Goal: Task Accomplishment & Management: Complete application form

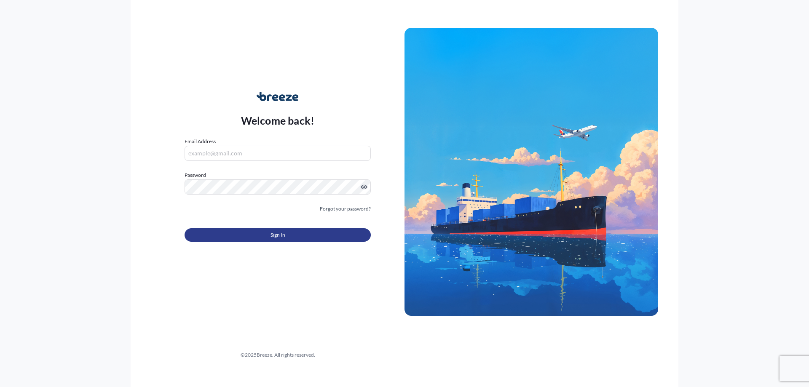
type input "[EMAIL_ADDRESS][PERSON_NAME][DOMAIN_NAME]"
click at [309, 238] on button "Sign In" at bounding box center [278, 234] width 186 height 13
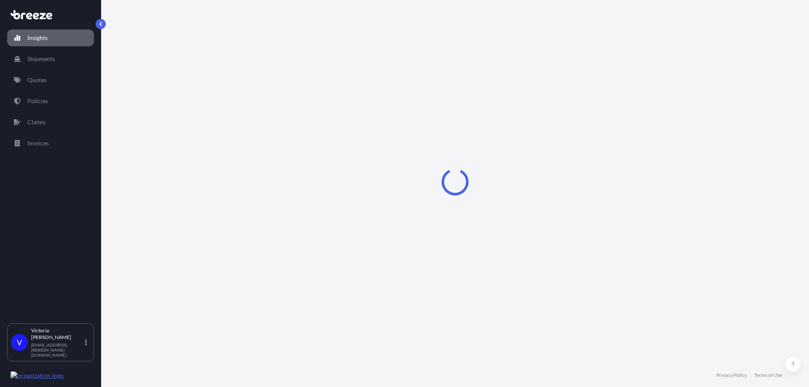
select select "2025"
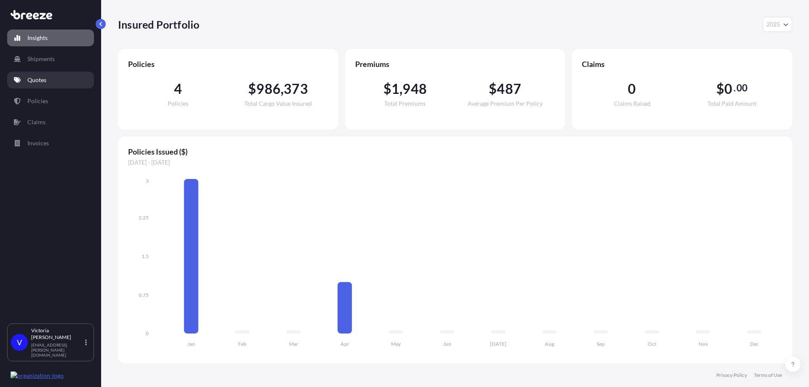
click at [42, 79] on p "Quotes" at bounding box center [36, 80] width 19 height 8
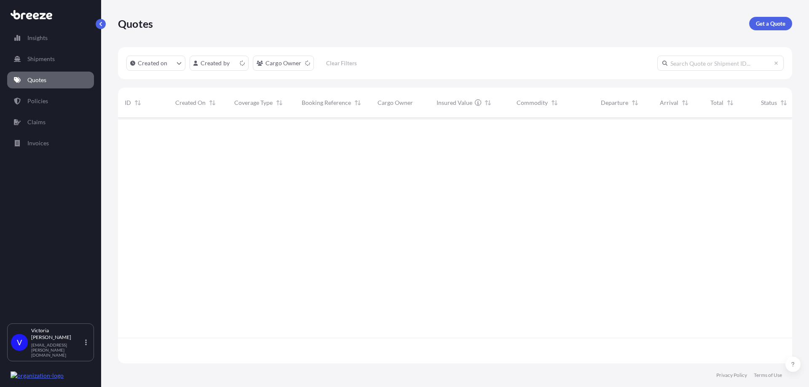
scroll to position [244, 668]
click at [665, 138] on div "GBSOU" at bounding box center [678, 132] width 51 height 28
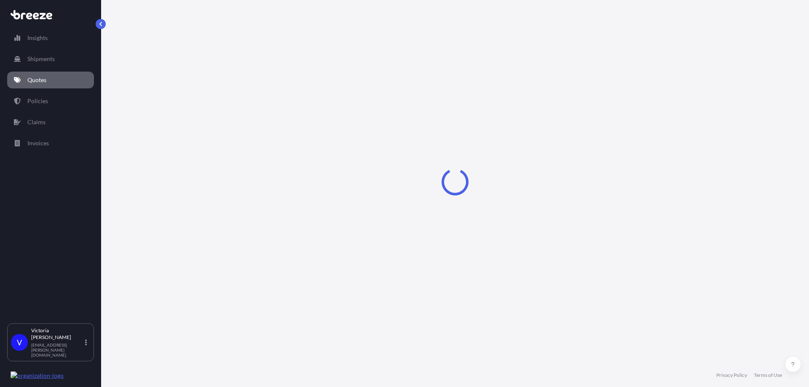
select select "Sea"
select select "Road"
select select "2"
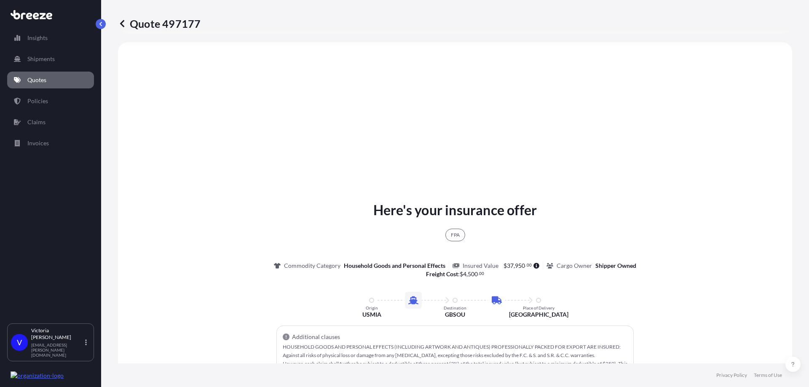
scroll to position [559, 0]
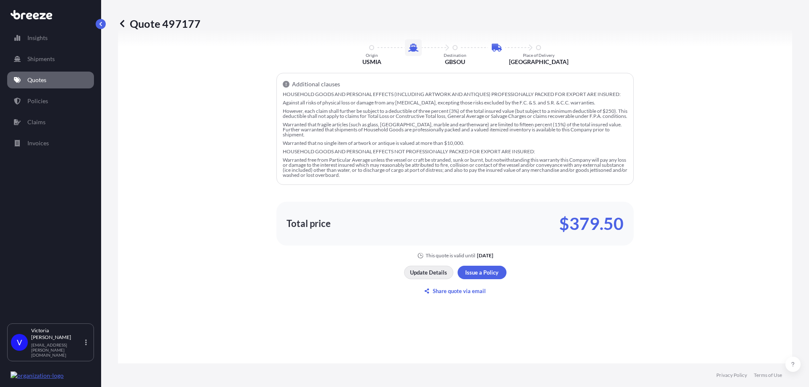
click at [431, 274] on p "Update Details" at bounding box center [428, 272] width 37 height 8
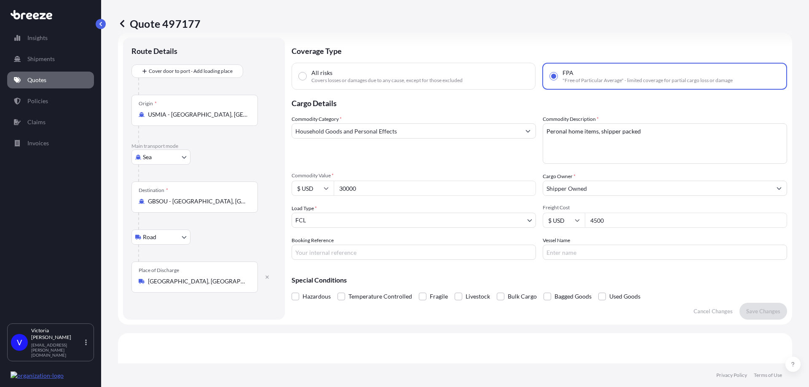
scroll to position [13, 0]
drag, startPoint x: 654, startPoint y: 131, endPoint x: 542, endPoint y: 137, distance: 111.8
click at [543, 137] on textarea "Peronal home items, shipper packed" at bounding box center [665, 145] width 244 height 40
type textarea "Personal Home Items"
drag, startPoint x: 386, startPoint y: 188, endPoint x: 317, endPoint y: 188, distance: 68.7
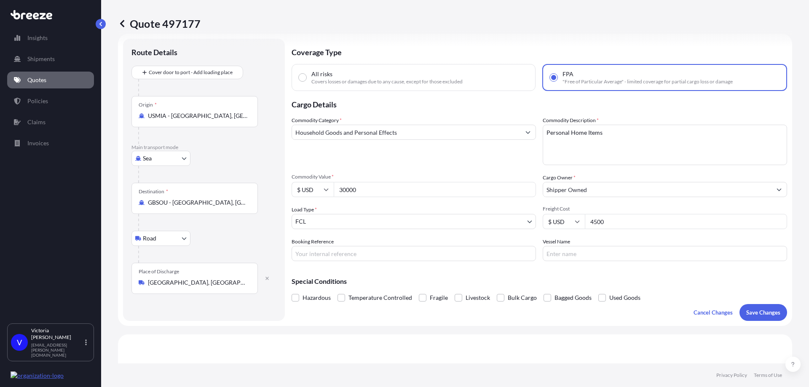
click at [317, 188] on div "$ USD 30000" at bounding box center [414, 189] width 244 height 15
type input "20000"
click at [408, 170] on div "Commodity Category * Household Goods and Personal Effects Commodity Description…" at bounding box center [540, 188] width 496 height 145
click at [349, 192] on input "20000" at bounding box center [435, 189] width 202 height 15
click at [347, 192] on input "20000" at bounding box center [435, 189] width 202 height 15
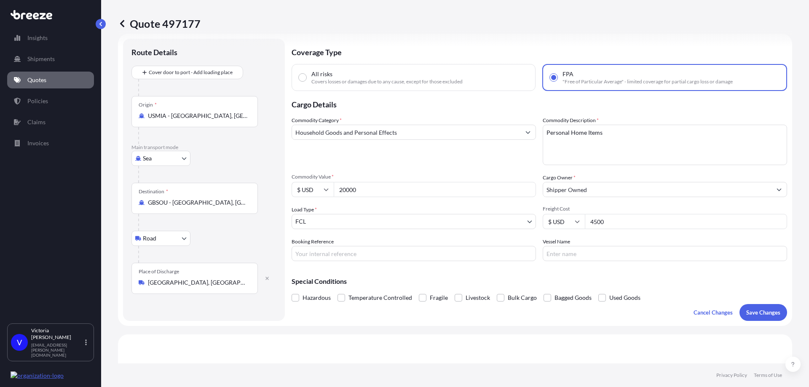
drag, startPoint x: 609, startPoint y: 221, endPoint x: 548, endPoint y: 220, distance: 61.1
click at [548, 220] on div "$ USD 4500" at bounding box center [665, 221] width 244 height 15
click at [515, 161] on div "Commodity Category * Household Goods and Personal Effects" at bounding box center [414, 140] width 244 height 49
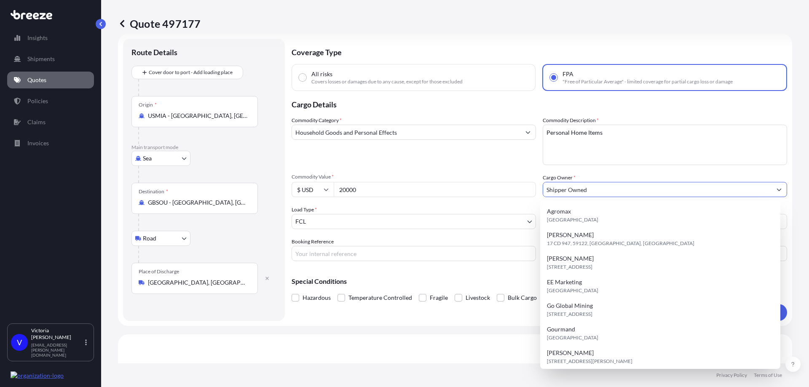
drag, startPoint x: 603, startPoint y: 190, endPoint x: 509, endPoint y: 187, distance: 94.0
click at [510, 188] on div "Commodity Category * Household Goods and Personal Effects Commodity Description…" at bounding box center [540, 188] width 496 height 145
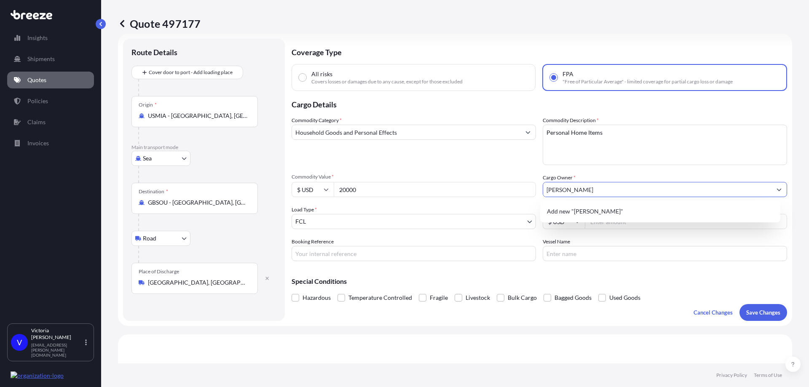
type input "[PERSON_NAME]"
click at [504, 161] on div "Commodity Category * Household Goods and Personal Effects" at bounding box center [414, 140] width 244 height 49
click at [561, 252] on input "Vessel Name" at bounding box center [665, 253] width 244 height 15
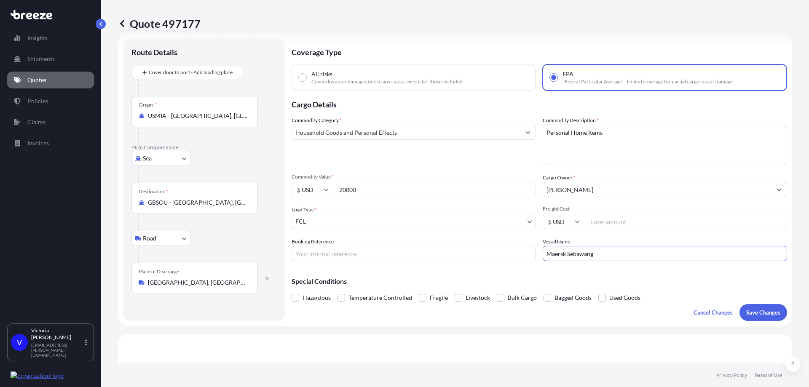
type input "Maersk Sebawang"
click at [373, 255] on input "Booking Reference" at bounding box center [414, 253] width 244 height 15
type input "N"
type input "26297523"
click at [376, 273] on div "Special Conditions Hazardous Temperature Controlled Fragile Livestock Bulk Carg…" at bounding box center [540, 286] width 496 height 36
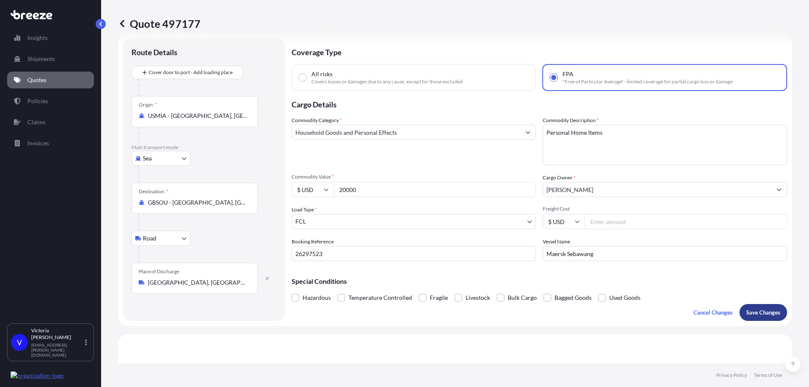
click at [753, 312] on p "Save Changes" at bounding box center [763, 312] width 34 height 8
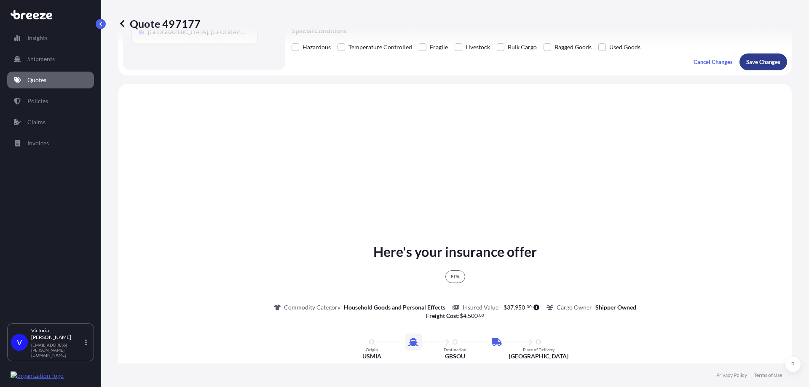
scroll to position [306, 0]
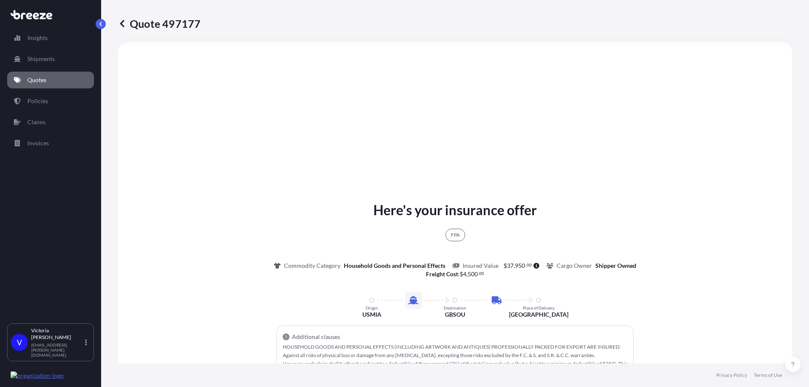
select select "Sea"
select select "Road"
select select "2"
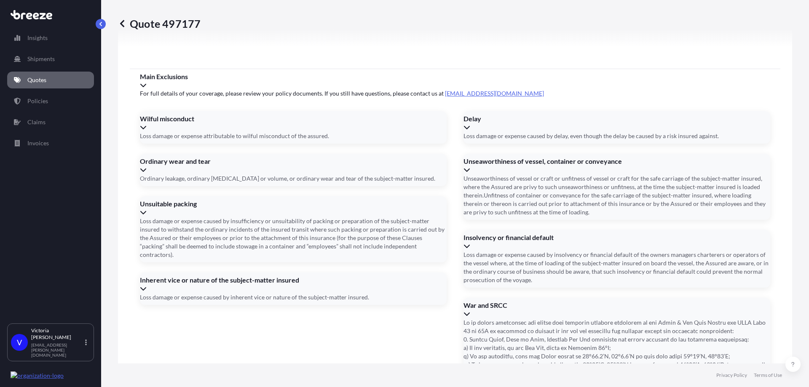
scroll to position [1205, 0]
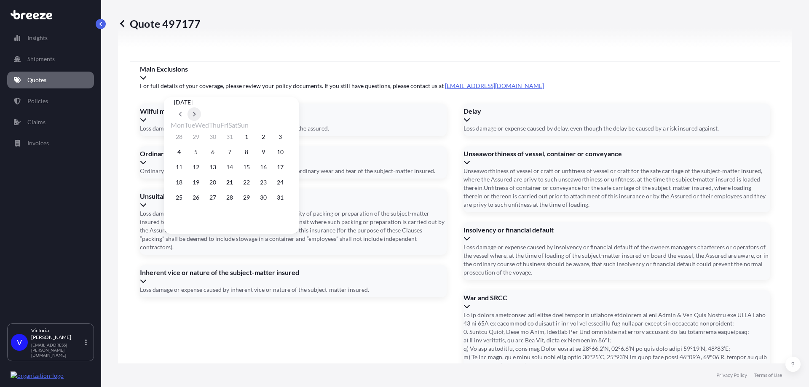
click at [201, 107] on button at bounding box center [194, 113] width 13 height 13
click at [287, 139] on button "7" at bounding box center [280, 136] width 13 height 13
type input "[DATE]"
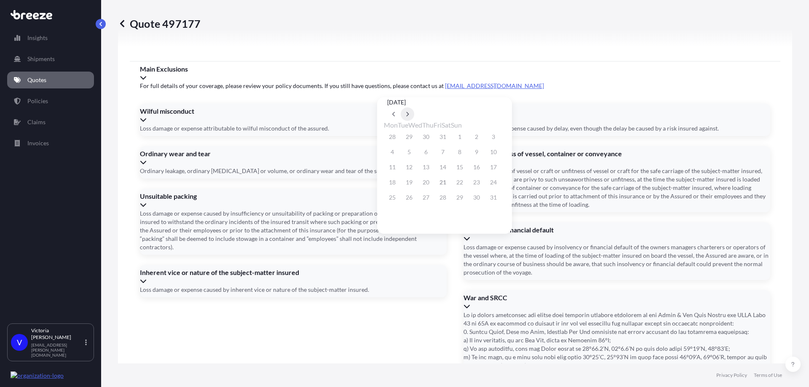
click at [414, 107] on button at bounding box center [407, 113] width 13 height 13
click at [450, 189] on button "25" at bounding box center [442, 182] width 13 height 13
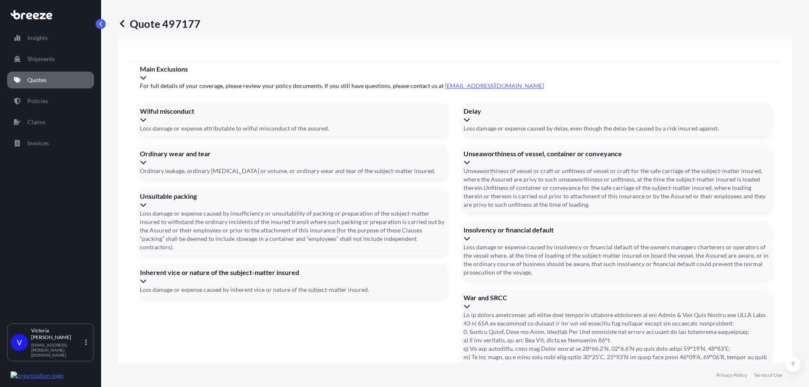
type input "[DATE]"
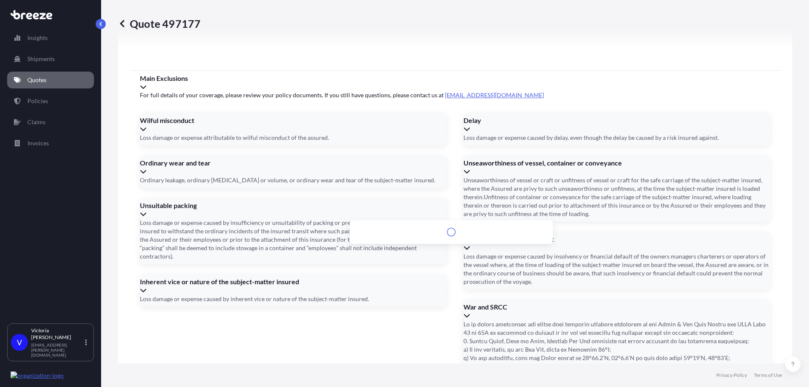
scroll to position [0, 0]
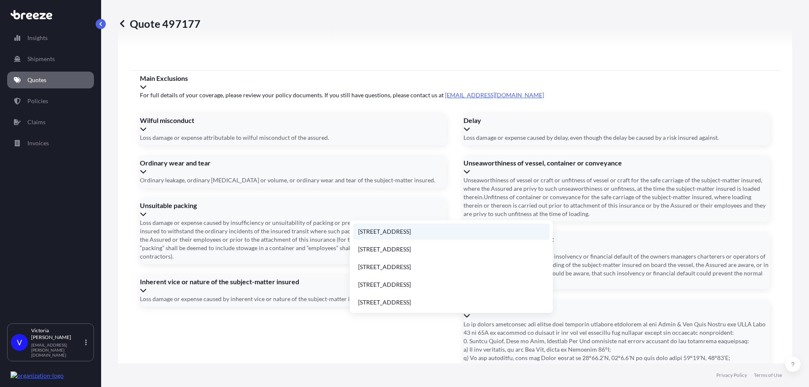
click at [430, 234] on li "[STREET_ADDRESS]" at bounding box center [451, 232] width 196 height 16
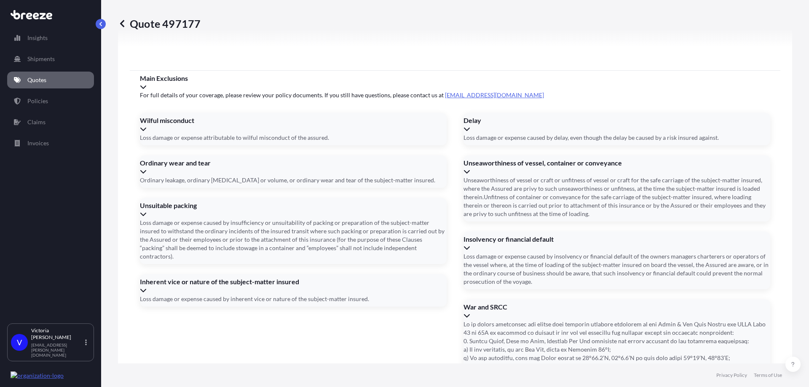
type input "[STREET_ADDRESS]"
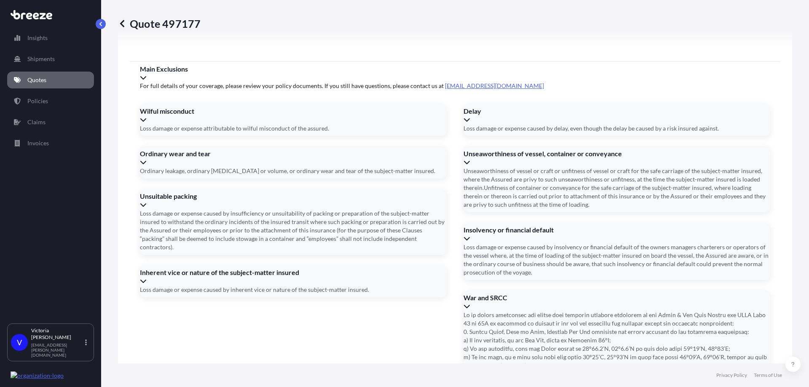
type input "DAYU2163155"
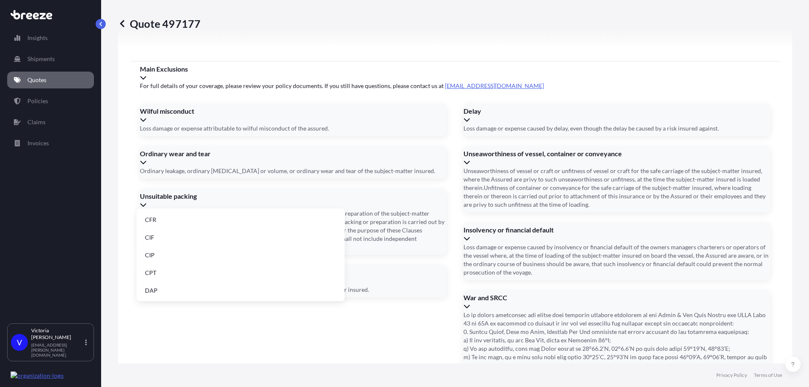
click at [187, 263] on li "DDP" at bounding box center [240, 266] width 201 height 16
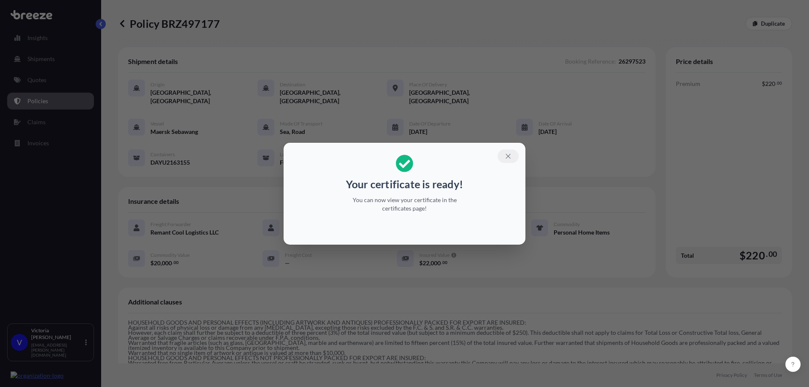
click at [510, 157] on icon "button" at bounding box center [508, 157] width 8 height 8
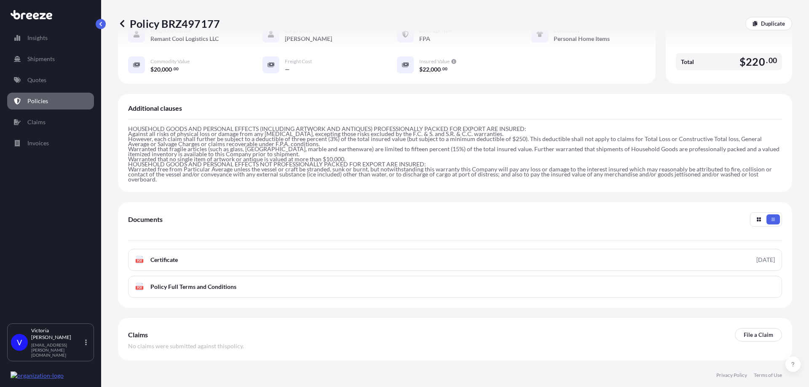
scroll to position [220, 0]
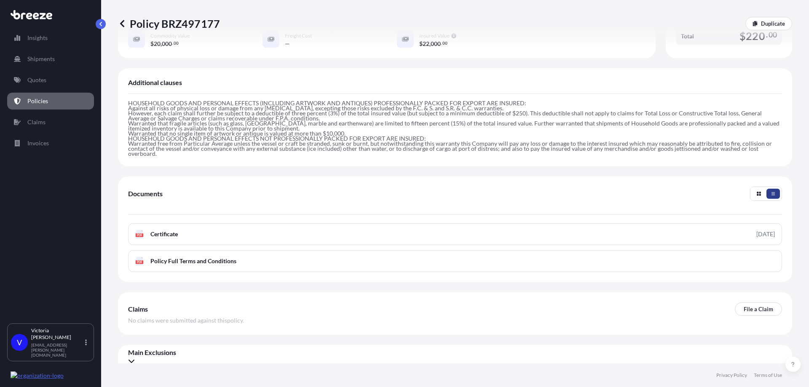
click at [770, 189] on button "button" at bounding box center [773, 194] width 13 height 10
click at [756, 191] on icon "button" at bounding box center [758, 193] width 5 height 5
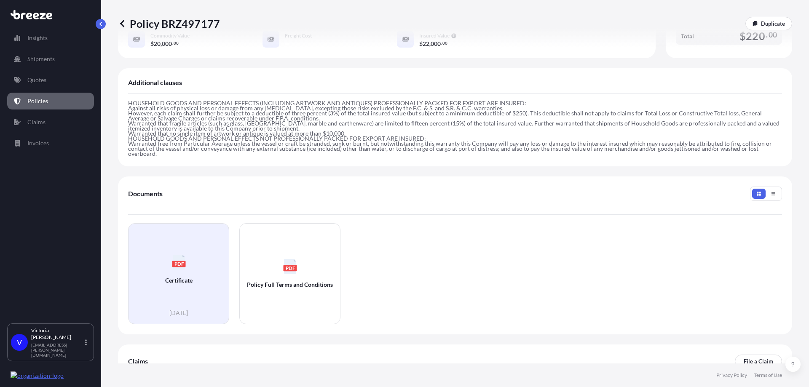
click at [201, 281] on div "PDF Certificate" at bounding box center [178, 270] width 87 height 78
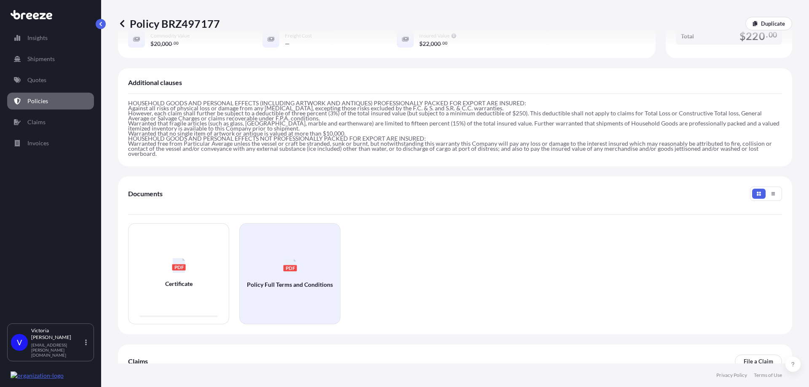
click at [303, 269] on div "PDF Policy Full Terms and Conditions" at bounding box center [290, 274] width 87 height 87
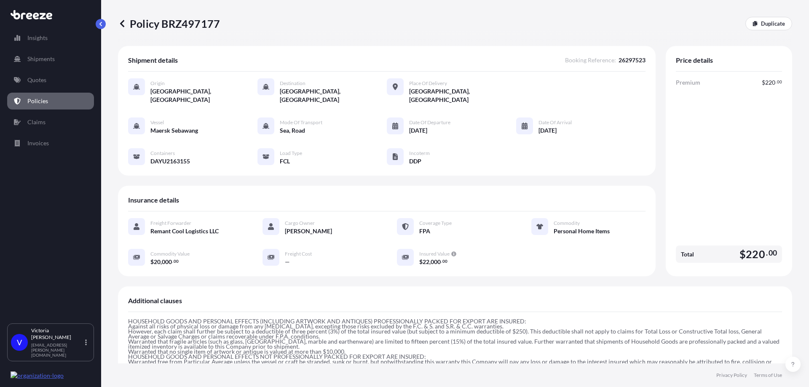
scroll to position [0, 0]
drag, startPoint x: 232, startPoint y: 28, endPoint x: 226, endPoint y: 39, distance: 12.6
click at [226, 39] on div "Policy BRZ497177 Duplicate" at bounding box center [455, 23] width 674 height 47
copy p "Policy BRZ497177"
